Goal: Task Accomplishment & Management: Manage account settings

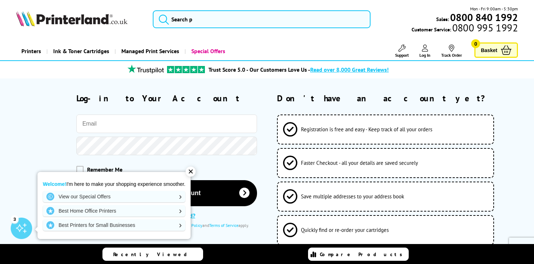
click at [160, 123] on input "email" at bounding box center [166, 124] width 181 height 19
type input "[EMAIL_ADDRESS][DOMAIN_NAME]"
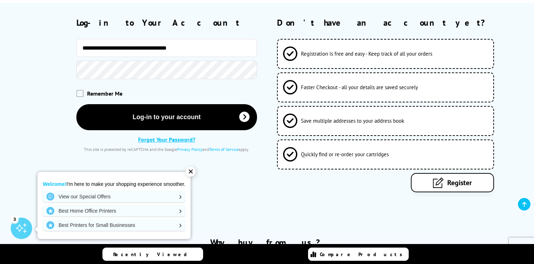
scroll to position [79, 0]
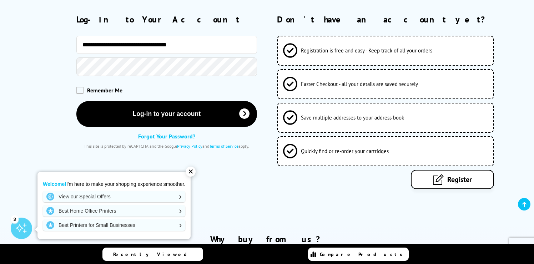
click at [147, 138] on link "Forgot Your Password?" at bounding box center [166, 136] width 57 height 7
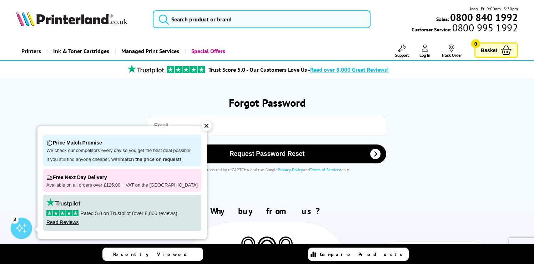
click at [219, 125] on input "email" at bounding box center [267, 126] width 238 height 19
type input "[EMAIL_ADDRESS][DOMAIN_NAME]"
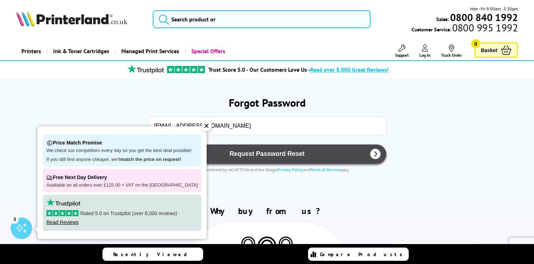
click at [262, 153] on span "Request Password Reset" at bounding box center [267, 153] width 220 height 7
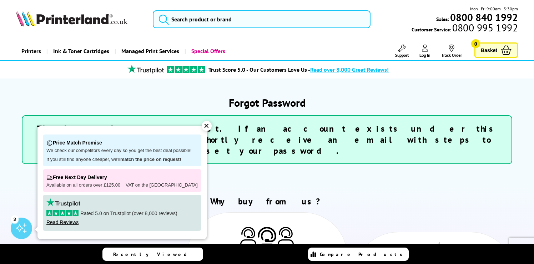
click at [204, 126] on div "✕" at bounding box center [207, 126] width 10 height 10
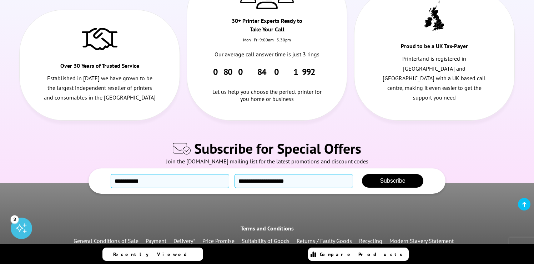
scroll to position [263, 0]
